Goal: Task Accomplishment & Management: Manage account settings

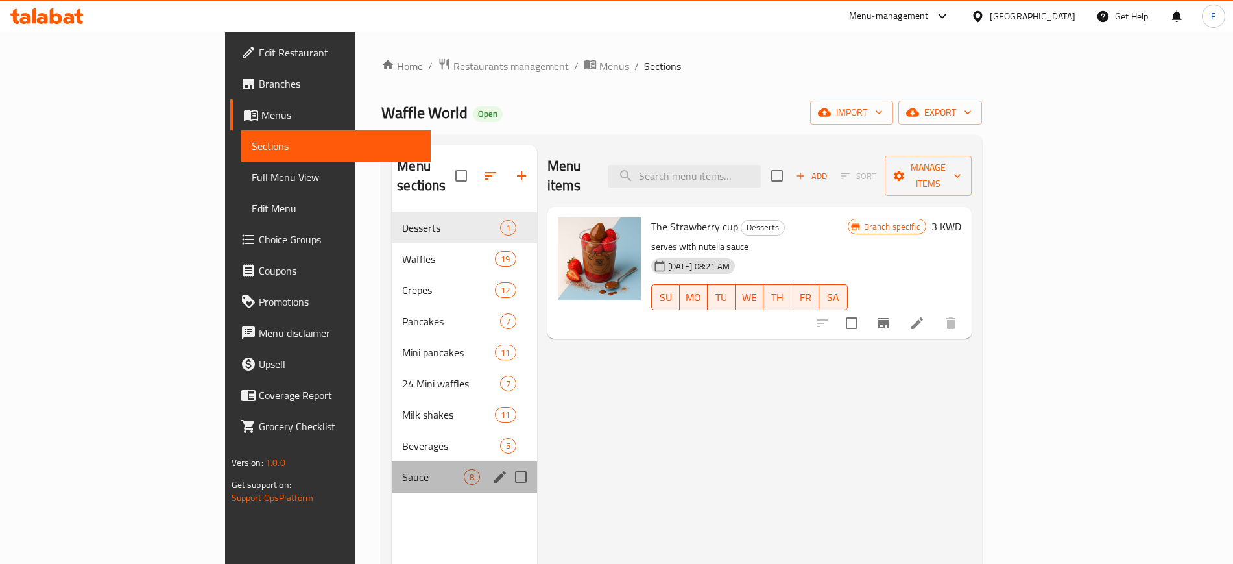
click at [392, 472] on div "Sauce 8" at bounding box center [464, 476] width 145 height 31
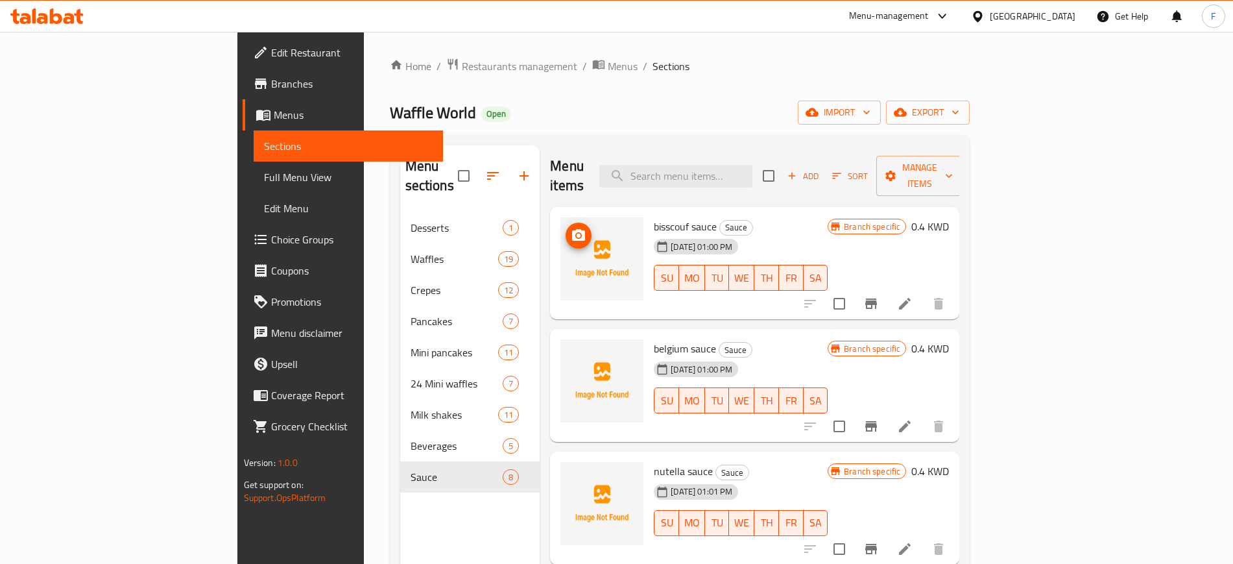
click at [571, 228] on icon "upload picture" at bounding box center [579, 236] width 16 height 16
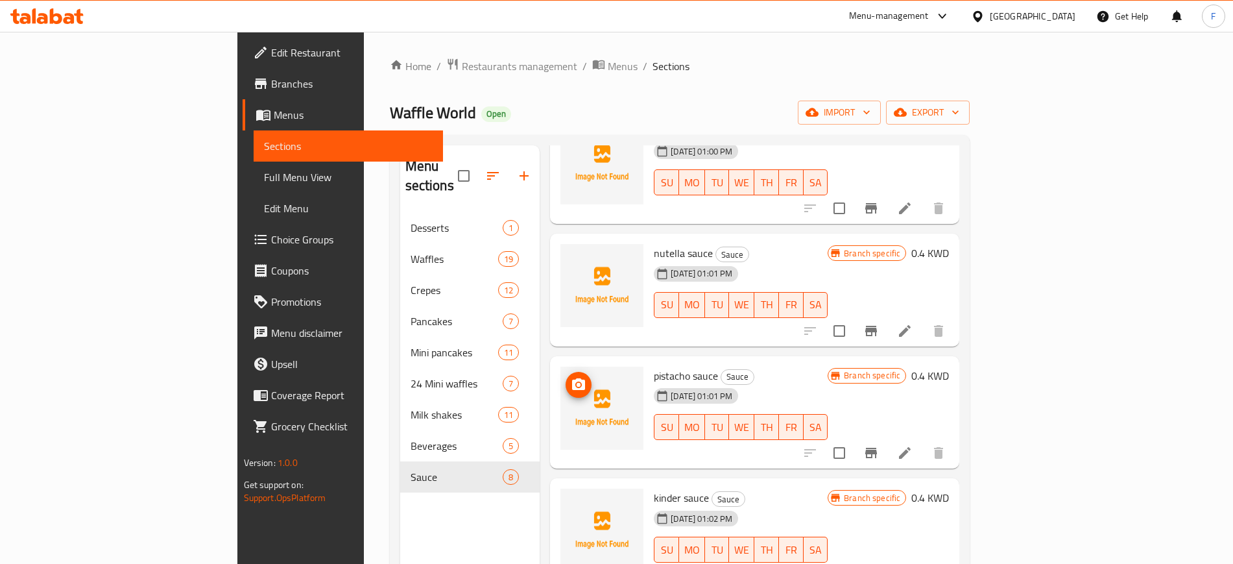
scroll to position [243, 0]
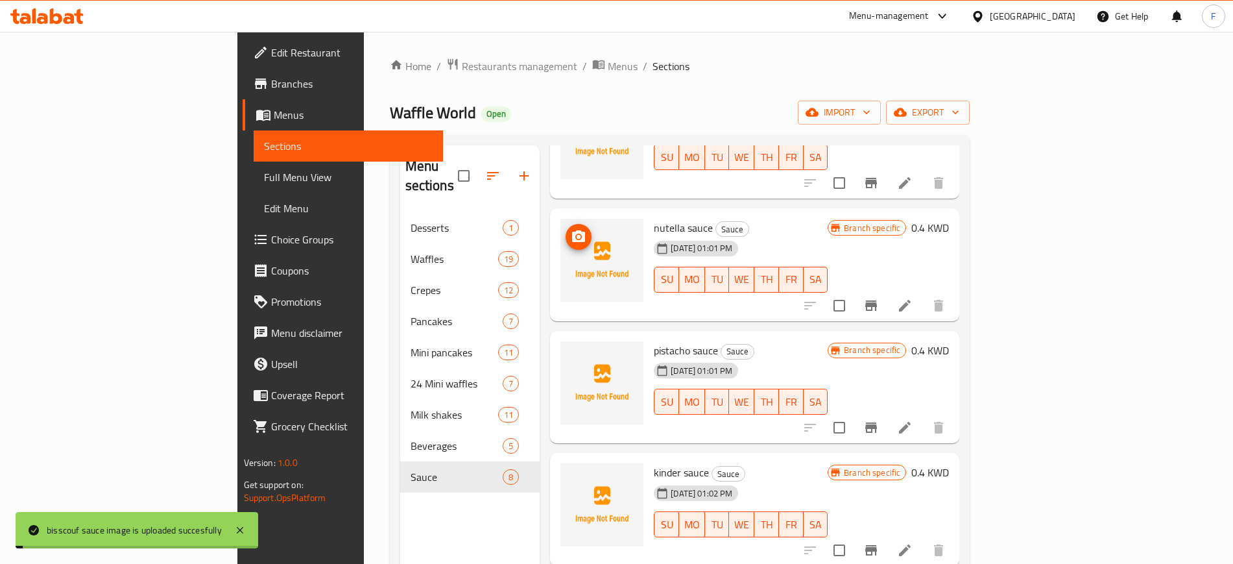
click at [571, 229] on icon "upload picture" at bounding box center [579, 237] width 16 height 16
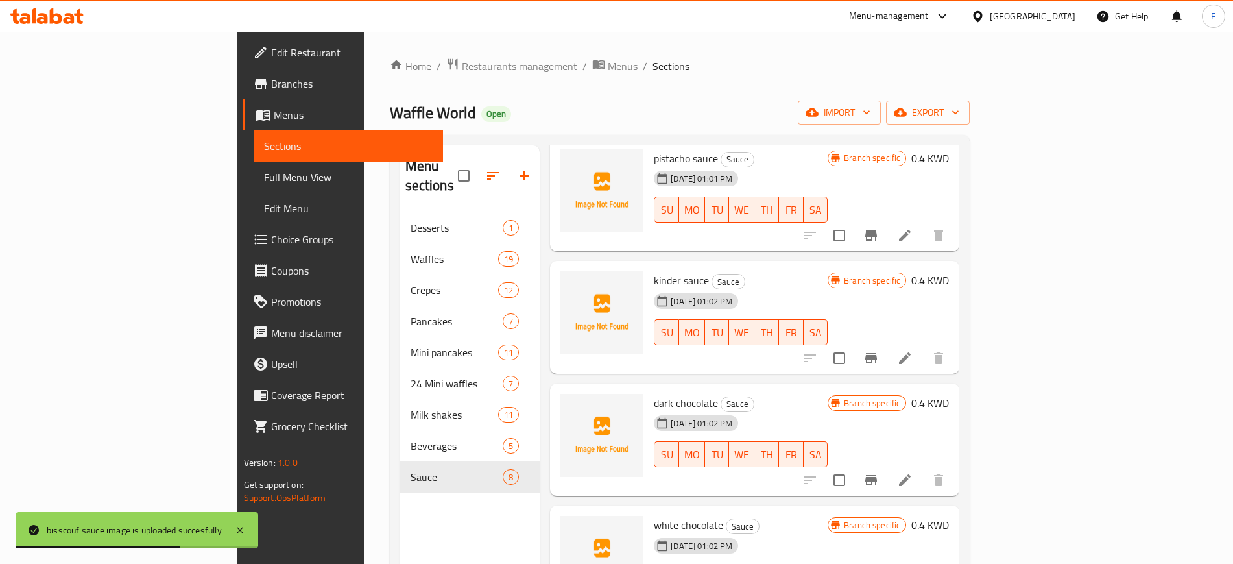
scroll to position [448, 0]
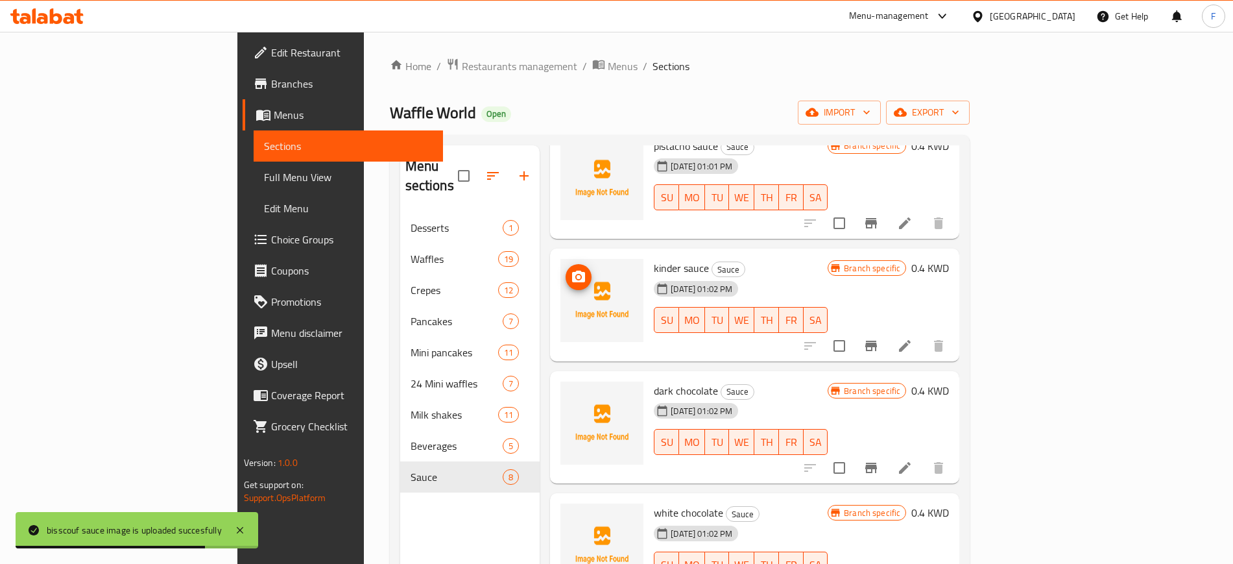
click at [571, 269] on icon "upload picture" at bounding box center [579, 277] width 16 height 16
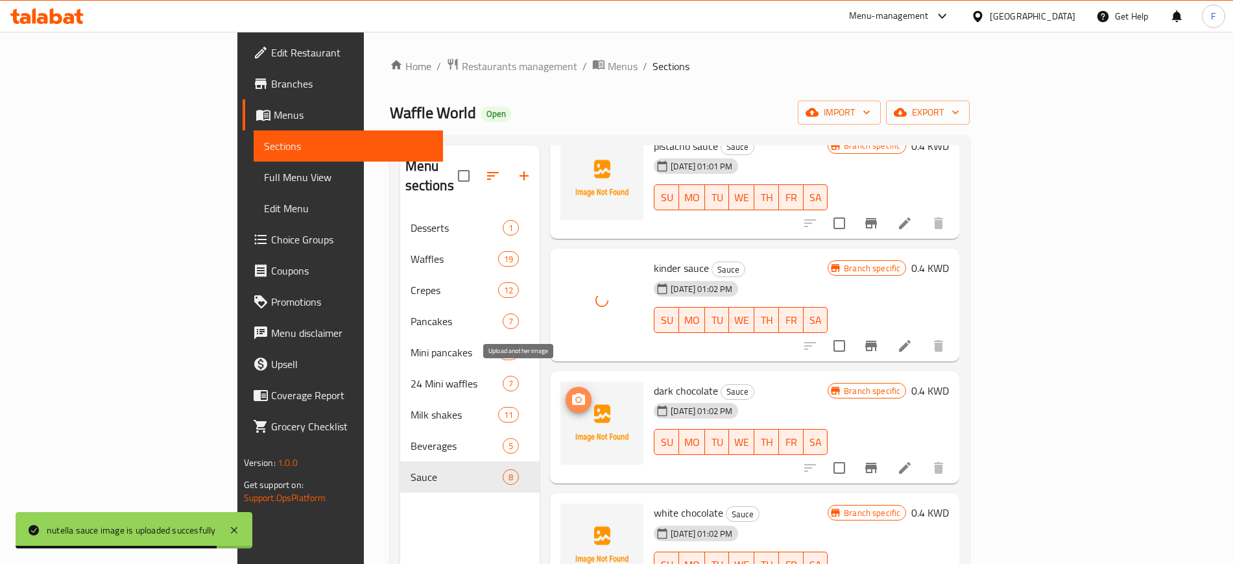
click at [577, 398] on circle "upload picture" at bounding box center [579, 400] width 4 height 4
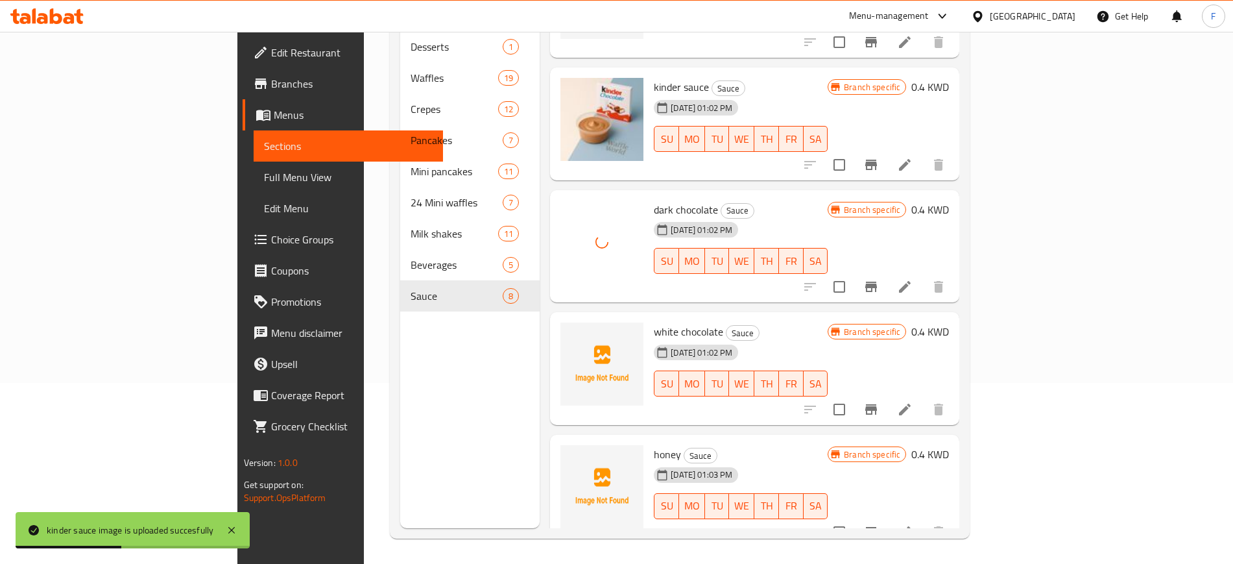
scroll to position [182, 0]
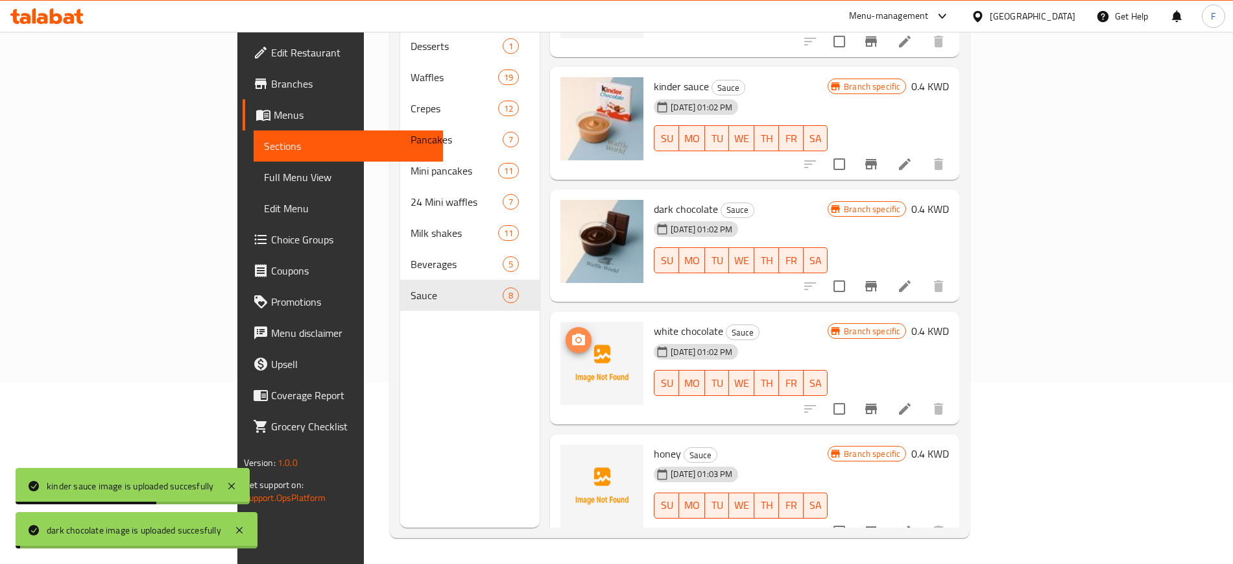
click at [577, 338] on circle "upload picture" at bounding box center [579, 340] width 4 height 4
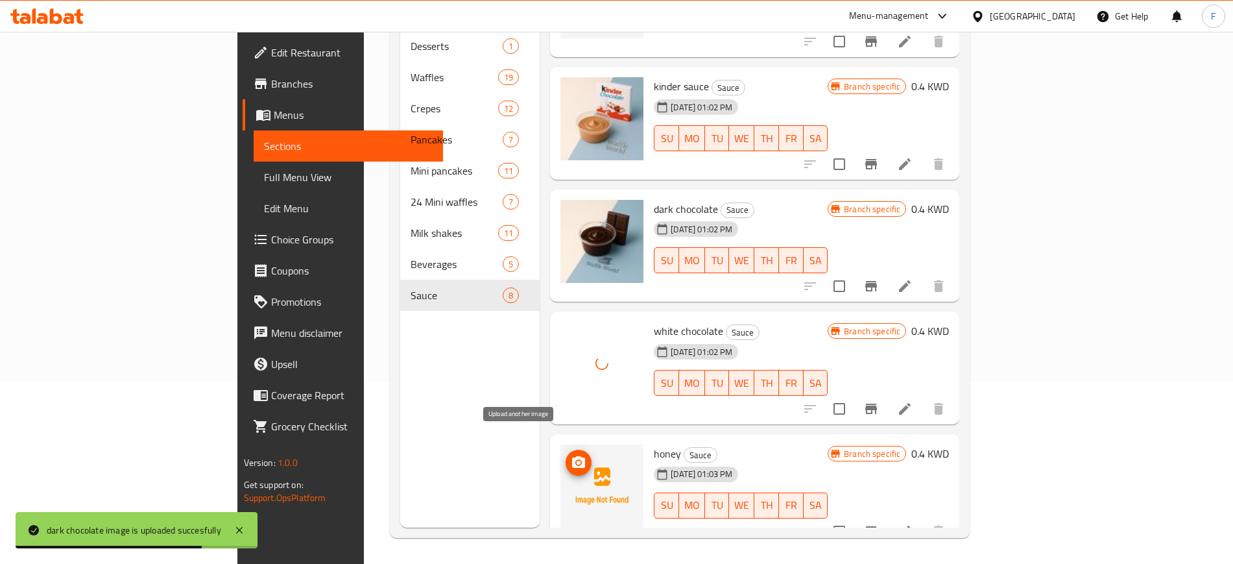
click at [572, 456] on icon "upload picture" at bounding box center [578, 462] width 13 height 12
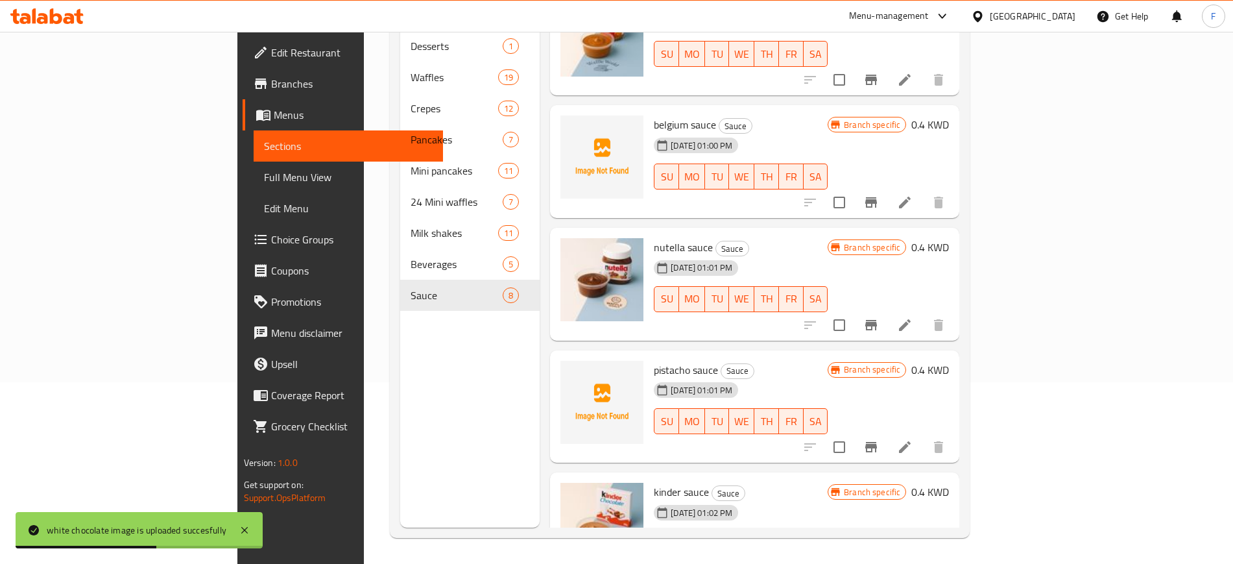
scroll to position [0, 0]
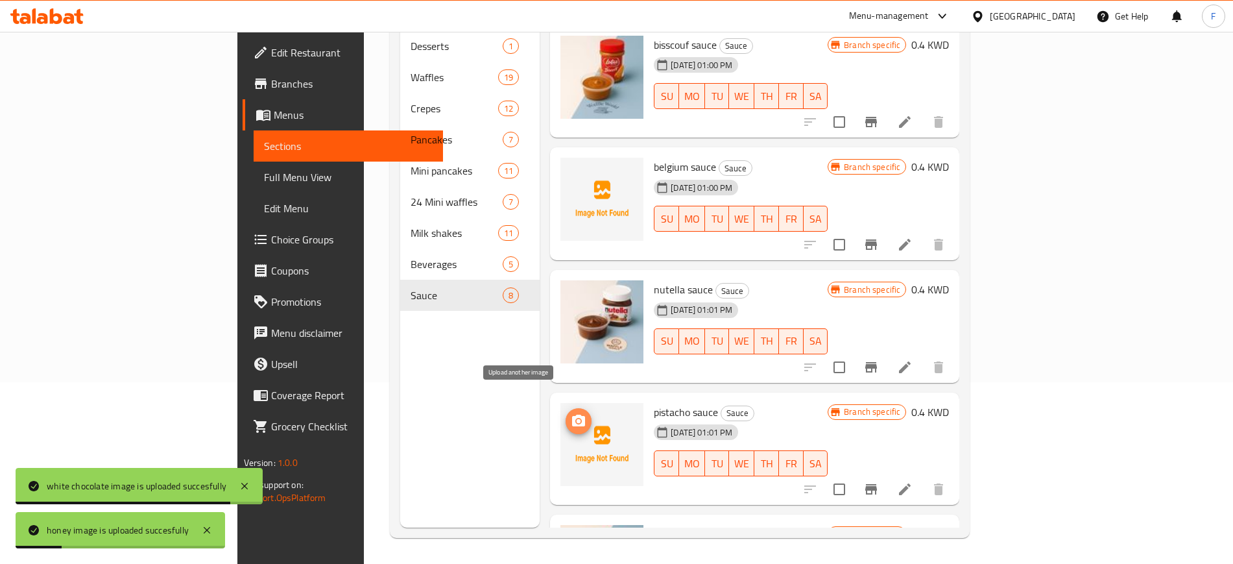
click at [571, 413] on icon "upload picture" at bounding box center [579, 421] width 16 height 16
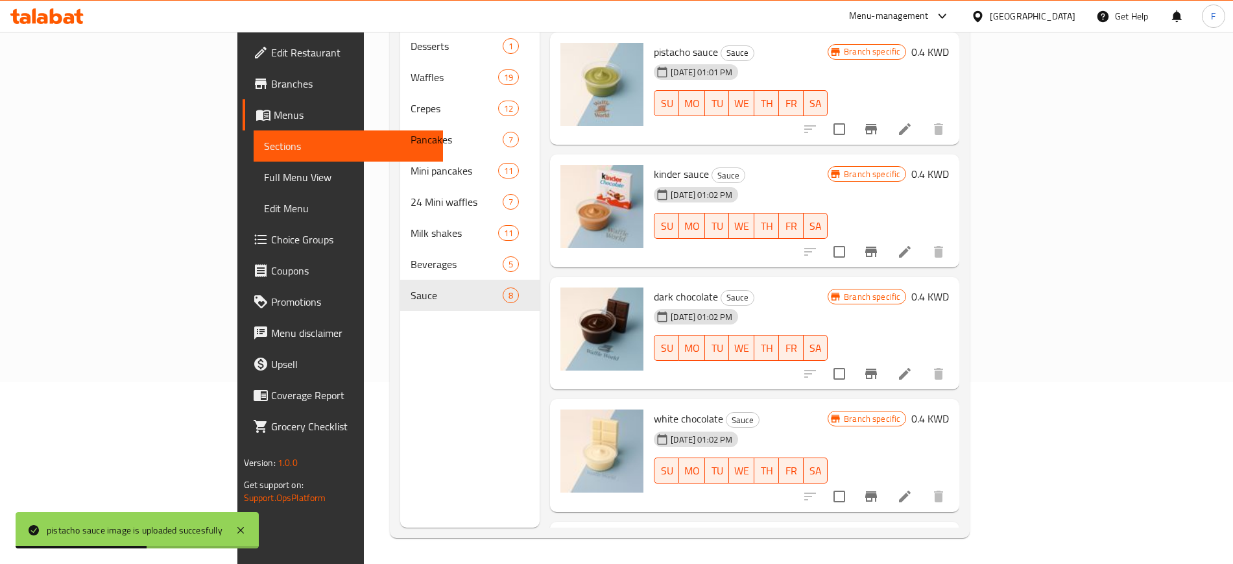
scroll to position [448, 0]
